Goal: Task Accomplishment & Management: Use online tool/utility

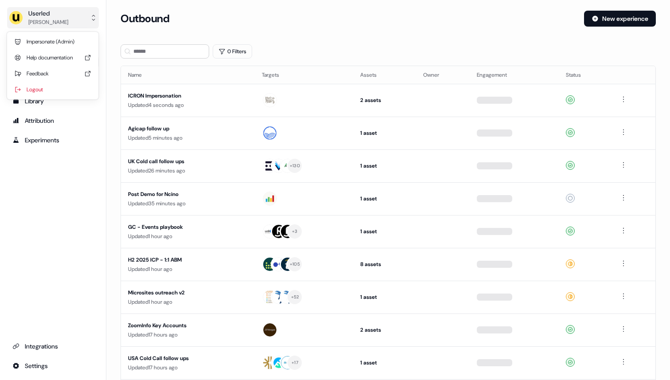
click at [50, 16] on div "Userled" at bounding box center [48, 13] width 40 height 9
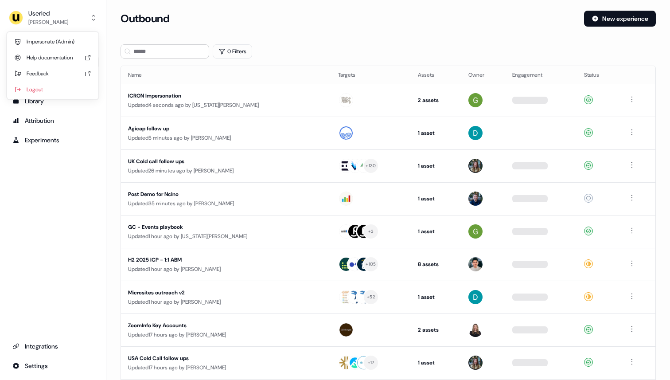
click at [60, 35] on div "Impersonate (Admin)" at bounding box center [53, 42] width 84 height 16
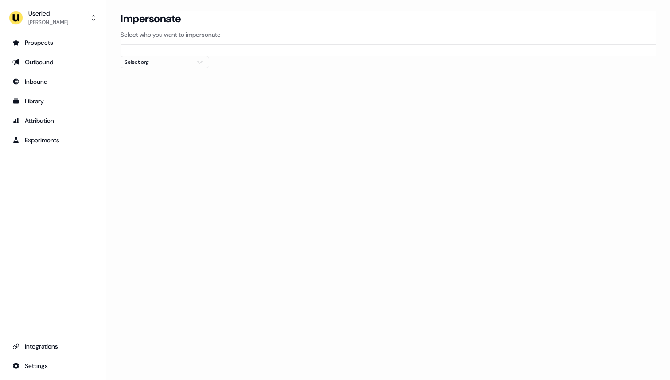
click at [161, 55] on div "Impersonate Select who you want to impersonate" at bounding box center [387, 33] width 535 height 45
click at [161, 60] on div "Select org" at bounding box center [157, 62] width 66 height 9
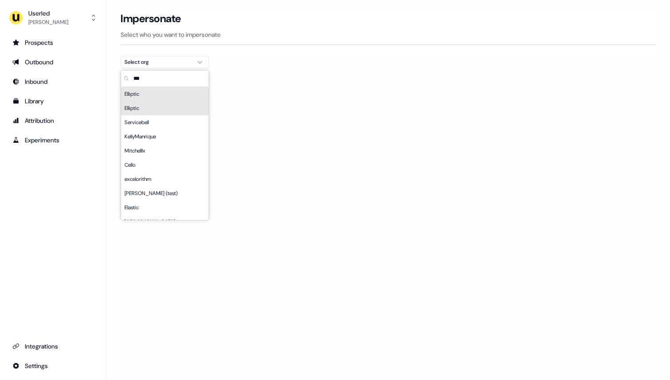
scroll to position [0, 0]
type input "***"
click at [148, 99] on div "Elliptic" at bounding box center [165, 93] width 88 height 14
click at [294, 61] on section "Loading... Impersonate Select who you want to impersonate Elliptic Email pouyeh…" at bounding box center [387, 80] width 563 height 139
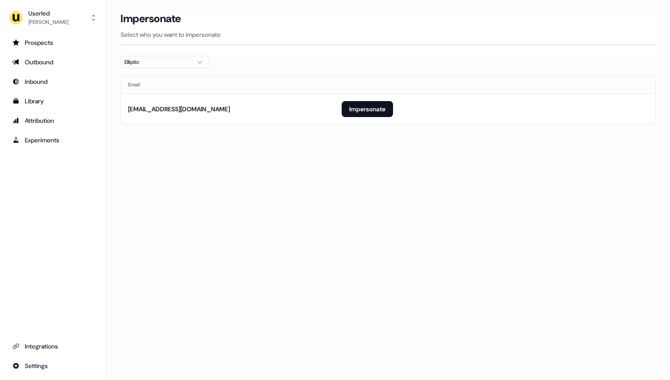
click at [160, 60] on div "Elliptic" at bounding box center [157, 62] width 66 height 9
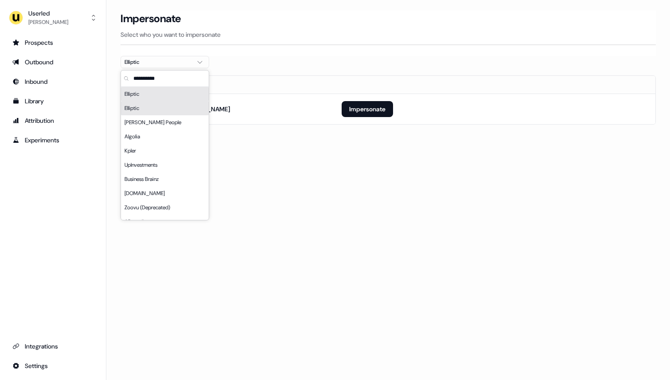
click at [151, 94] on div "Elliptic" at bounding box center [165, 94] width 88 height 14
click at [163, 111] on div "Elliptic" at bounding box center [165, 108] width 88 height 14
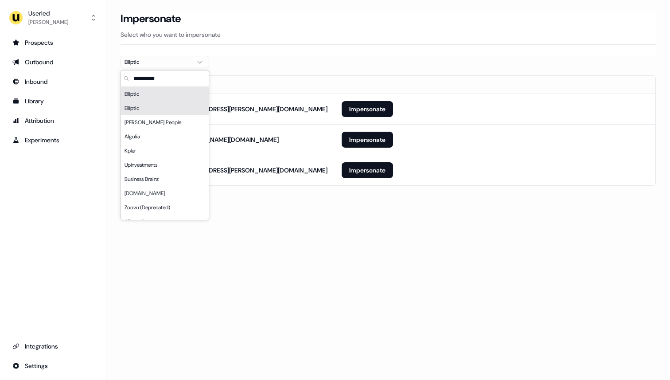
click at [276, 53] on div "Impersonate Select who you want to impersonate" at bounding box center [387, 33] width 535 height 45
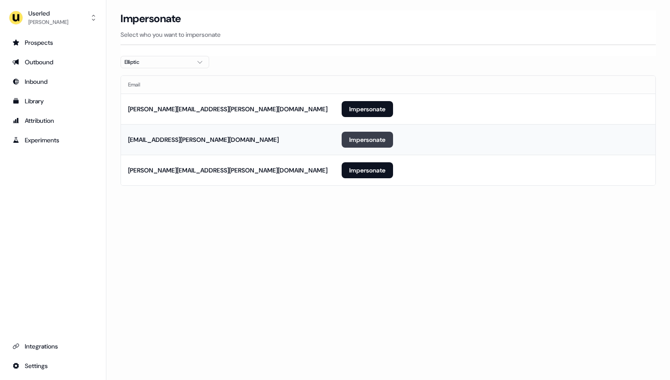
click at [368, 140] on button "Impersonate" at bounding box center [366, 140] width 51 height 16
